Goal: Ask a question

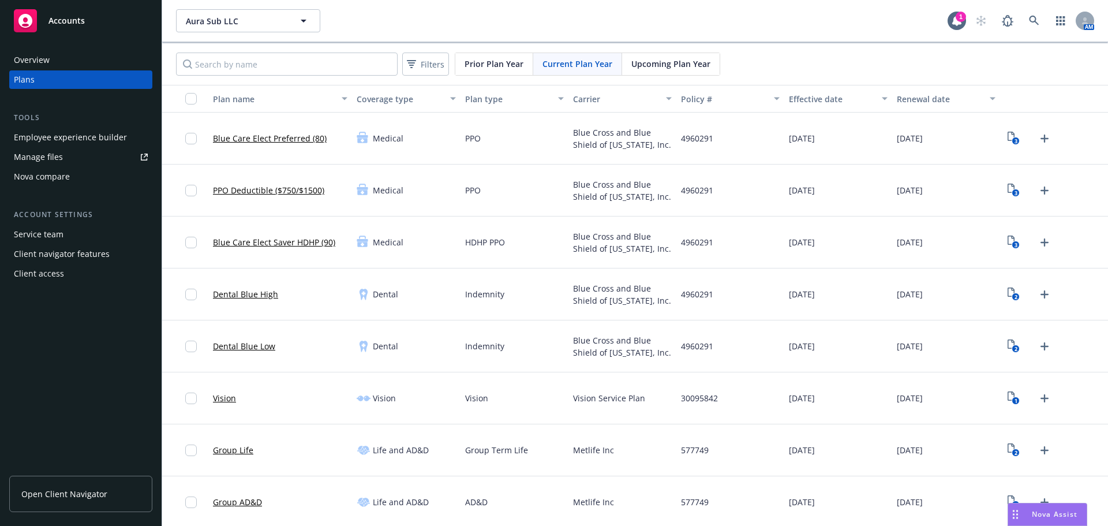
click at [1035, 517] on span "Nova Assist" at bounding box center [1055, 514] width 46 height 10
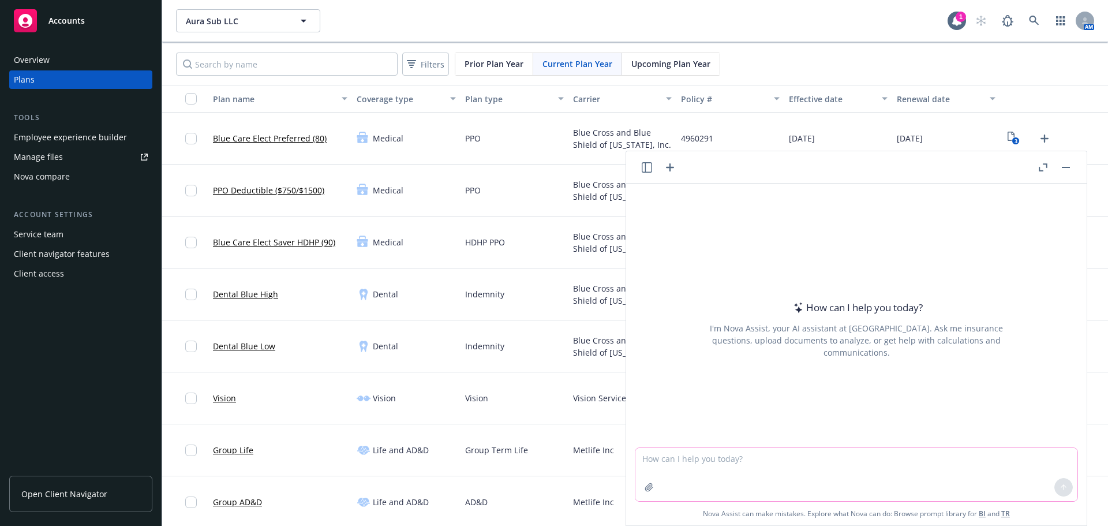
click at [726, 458] on textarea at bounding box center [856, 474] width 442 height 53
paste textarea "HPH-Best Buy HDHP PPO 3000-MA"
type textarea "what is the non network deductible and out of pocket maximum for HPHC's HPH-Bes…"
click at [1060, 486] on icon at bounding box center [1064, 487] width 8 height 8
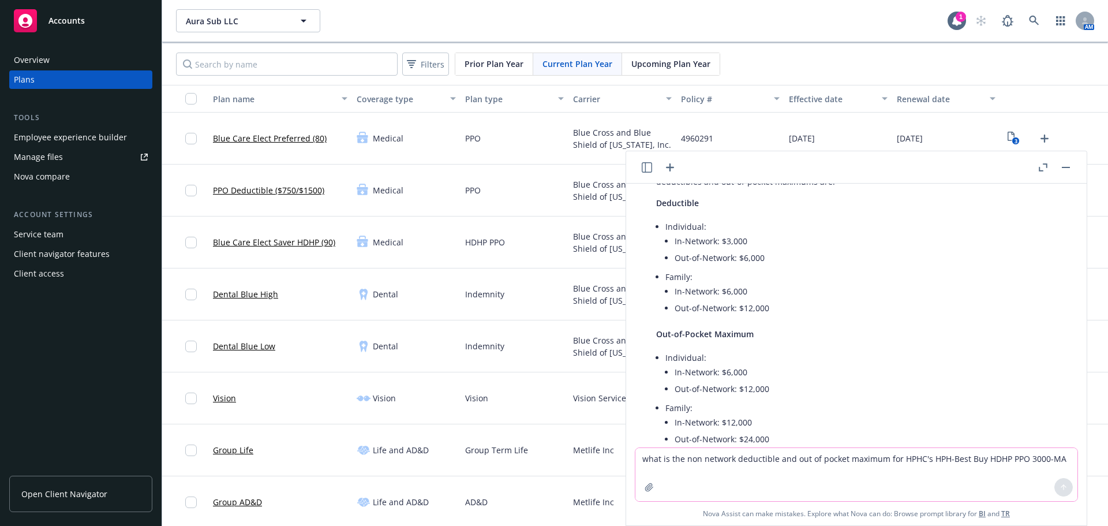
scroll to position [139, 0]
